Goal: Task Accomplishment & Management: Use online tool/utility

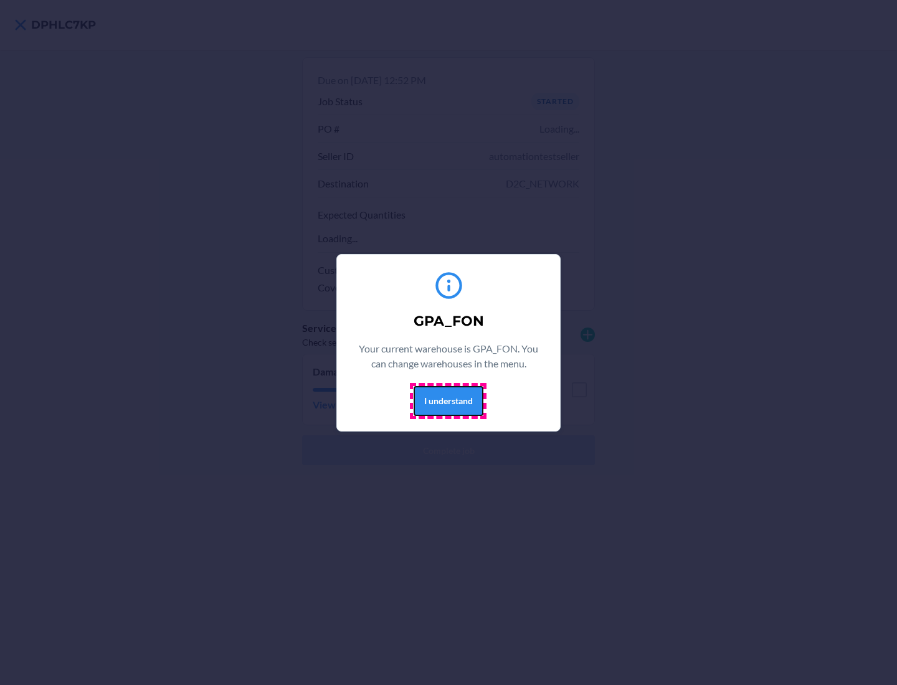
click at [448, 401] on button "I understand" at bounding box center [449, 401] width 70 height 30
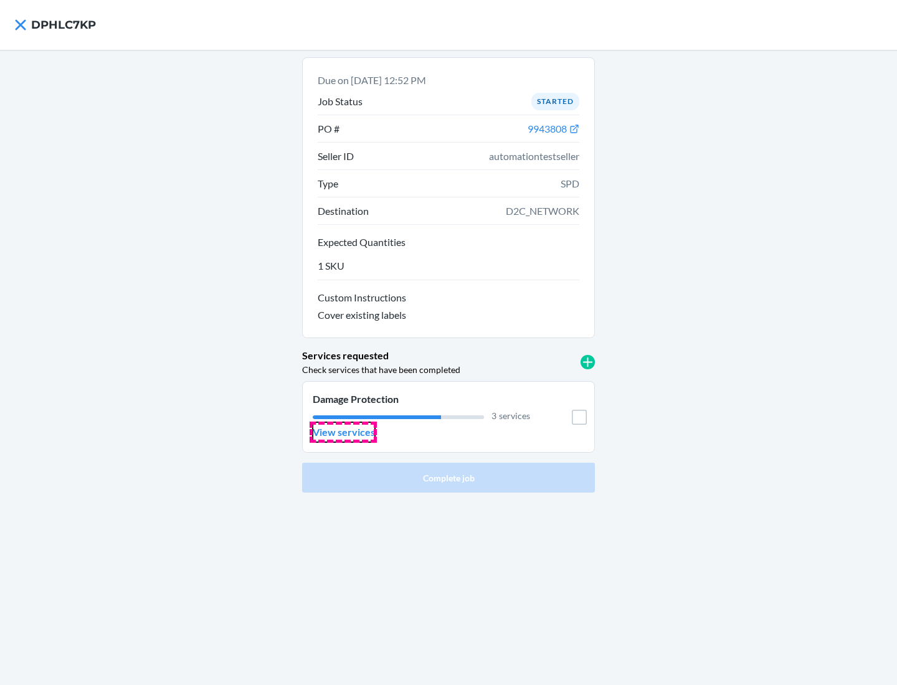
click at [343, 432] on p "View services" at bounding box center [344, 432] width 62 height 15
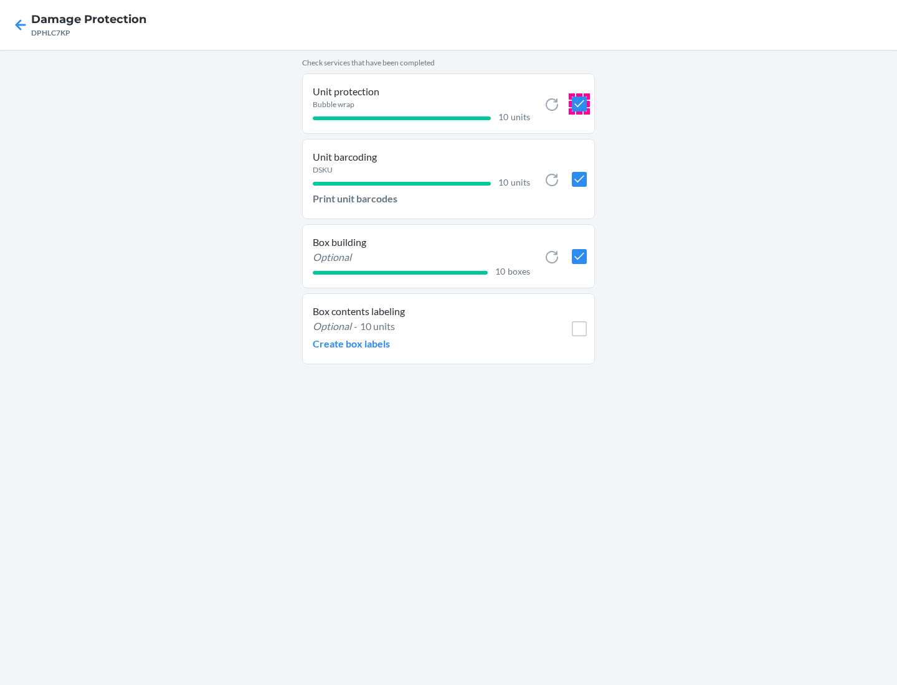
click at [579, 103] on input "checkbox" at bounding box center [579, 104] width 15 height 15
checkbox input "true"
